Goal: Task Accomplishment & Management: Use online tool/utility

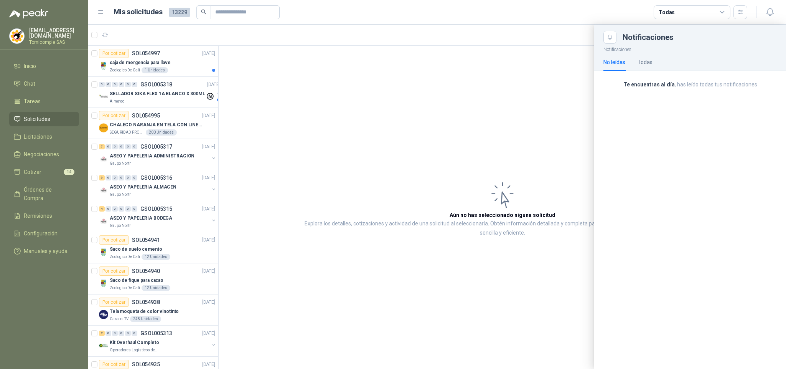
click at [195, 71] on div at bounding box center [437, 197] width 698 height 344
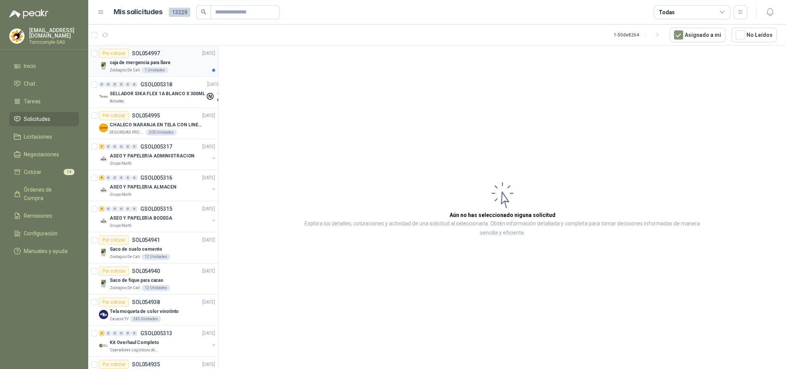
click at [193, 68] on div "Zoologico De Cali 1 Unidades" at bounding box center [162, 70] width 105 height 6
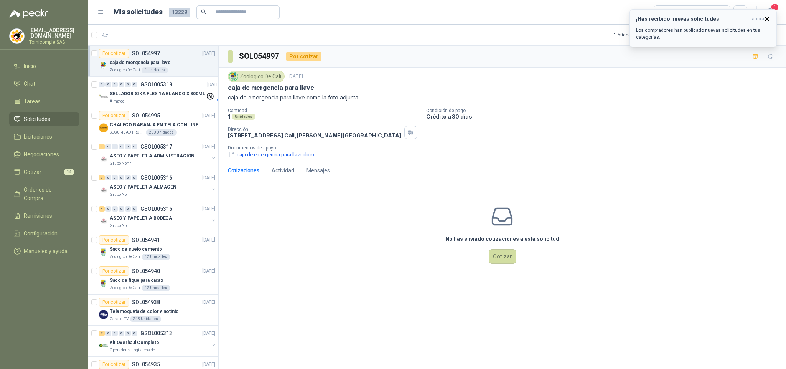
click at [704, 29] on p "Los compradores han publicado nuevas solicitudes en tus categorías." at bounding box center [703, 34] width 134 height 14
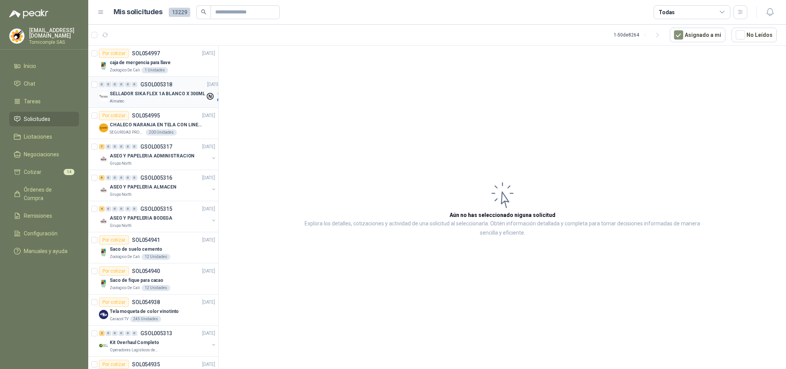
drag, startPoint x: 205, startPoint y: 107, endPoint x: 197, endPoint y: 100, distance: 10.6
click at [203, 106] on div "0 0 0 0 0 0 GSOL005318 [DATE] SELLADOR SIKA FLEX 1A BLANCO X 300ML Almatec" at bounding box center [153, 92] width 130 height 31
click at [197, 100] on div "Almatec" at bounding box center [158, 101] width 96 height 6
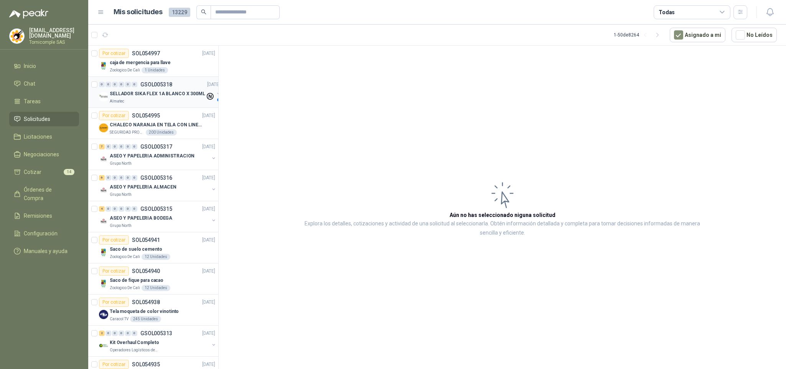
click at [197, 100] on div "Almatec" at bounding box center [158, 101] width 96 height 6
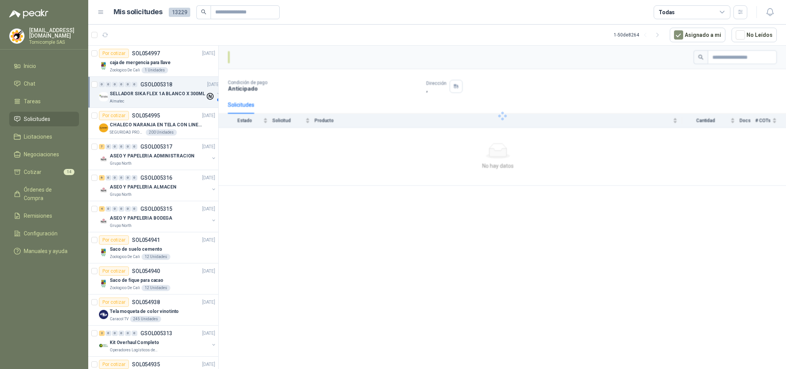
click at [197, 100] on div "Almatec" at bounding box center [158, 101] width 96 height 6
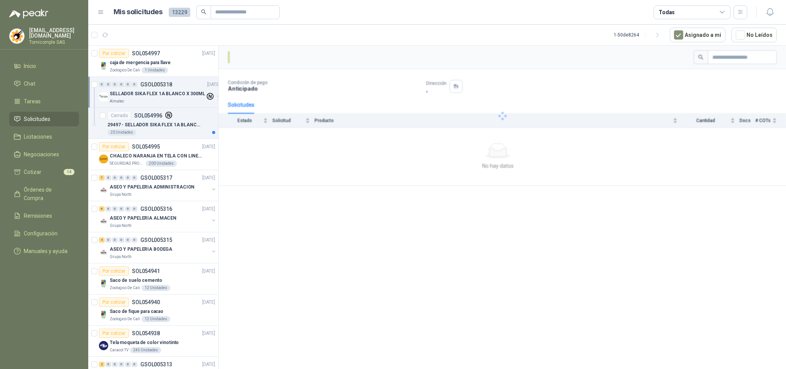
click at [197, 100] on div "Almatec" at bounding box center [158, 101] width 96 height 6
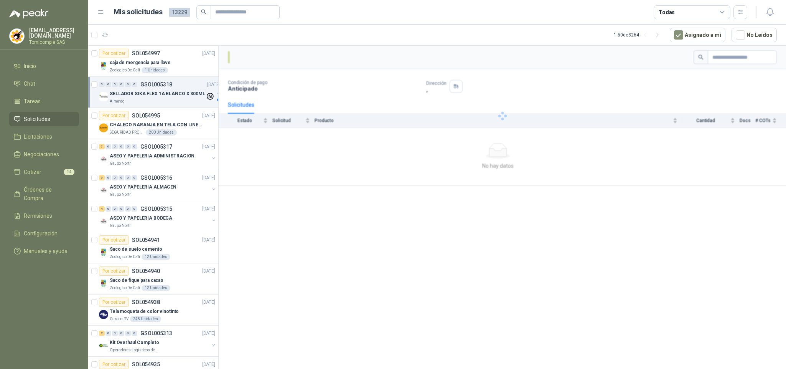
drag, startPoint x: 197, startPoint y: 100, endPoint x: 581, endPoint y: 0, distance: 397.2
click at [237, 97] on div "Por cotizar SOL054997 [DATE] caja de mergencia para llave Zoologico De Cali 1 U…" at bounding box center [437, 208] width 698 height 326
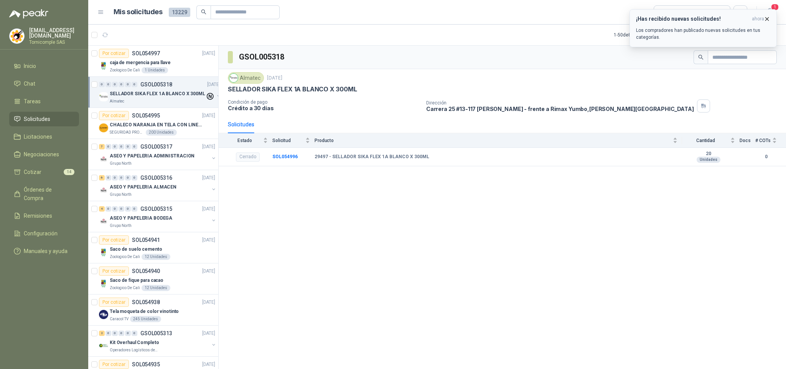
click at [710, 25] on div "¡Has recibido nuevas solicitudes! ahora Los compradores han publicado nuevas so…" at bounding box center [703, 28] width 134 height 25
